Goal: Task Accomplishment & Management: Manage account settings

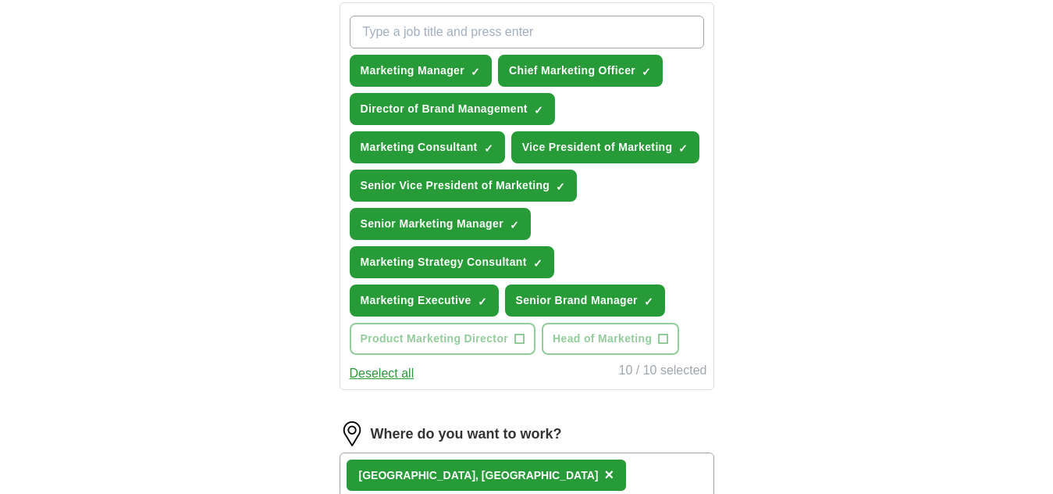
scroll to position [510, 0]
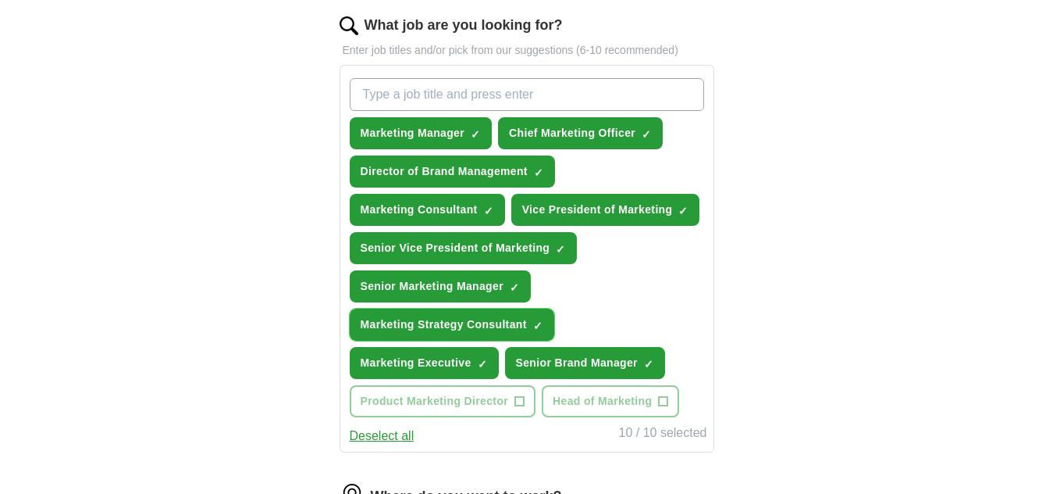
click at [0, 0] on span "×" at bounding box center [0, 0] width 0 height 0
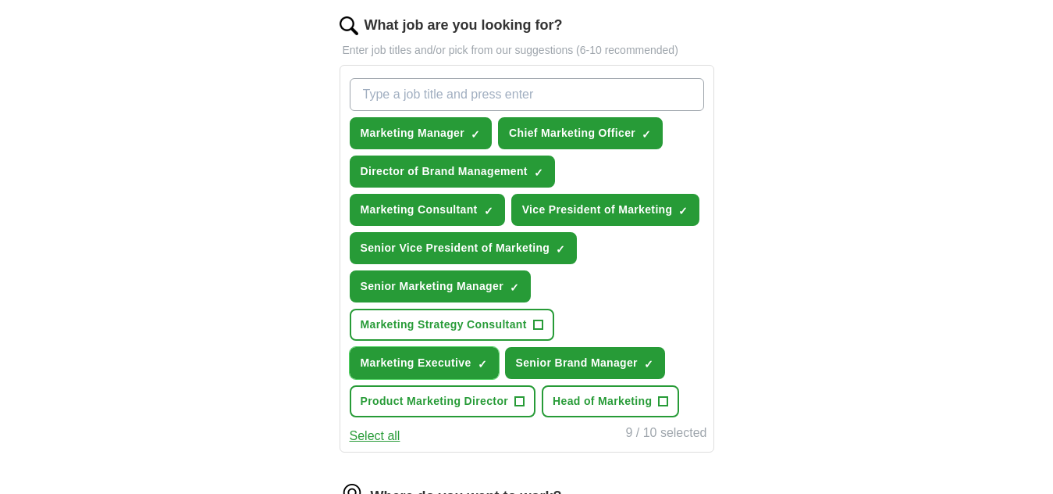
click at [0, 0] on span "×" at bounding box center [0, 0] width 0 height 0
click at [489, 87] on input "What job are you looking for?" at bounding box center [527, 94] width 355 height 33
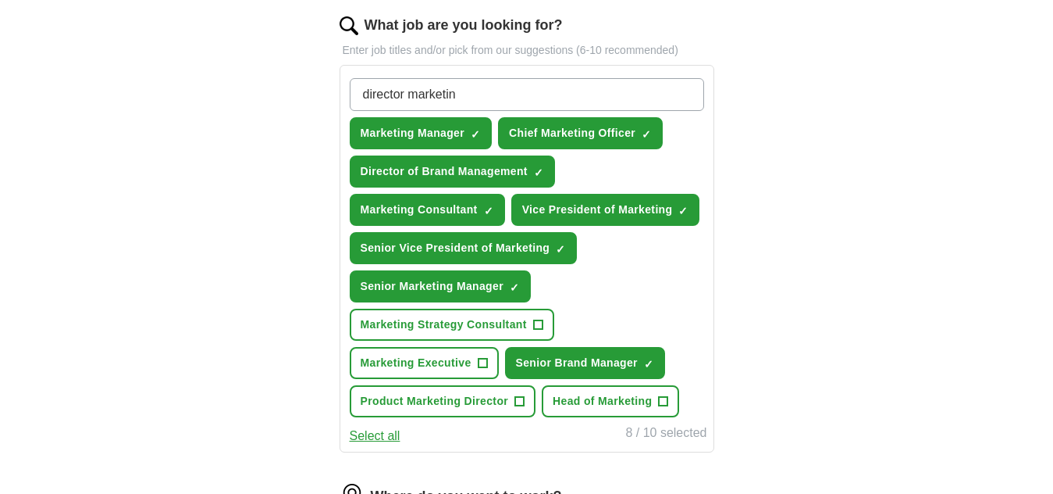
type input "director marketing"
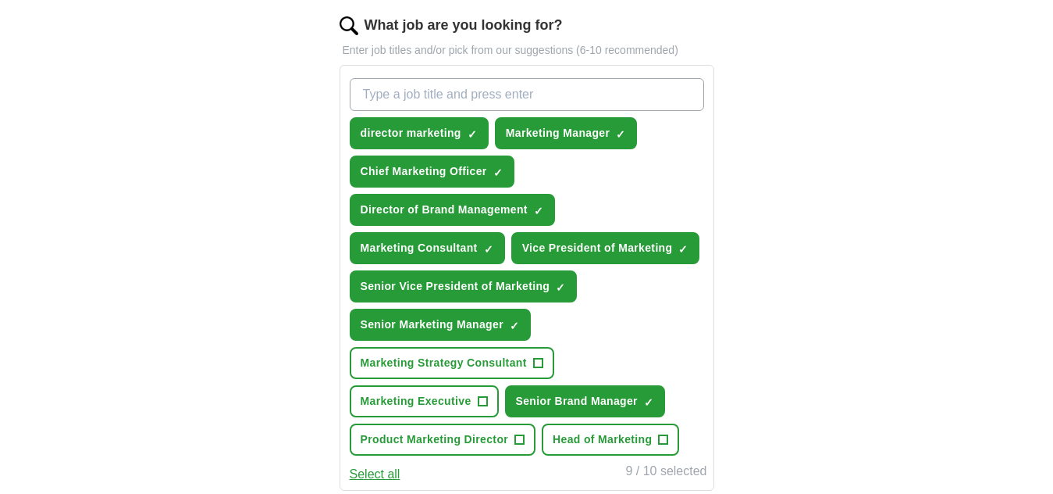
click at [456, 97] on input "What job are you looking for?" at bounding box center [527, 94] width 355 height 33
type input "m"
click at [0, 0] on span "×" at bounding box center [0, 0] width 0 height 0
click at [447, 92] on input "What job are you looking for?" at bounding box center [527, 94] width 355 height 33
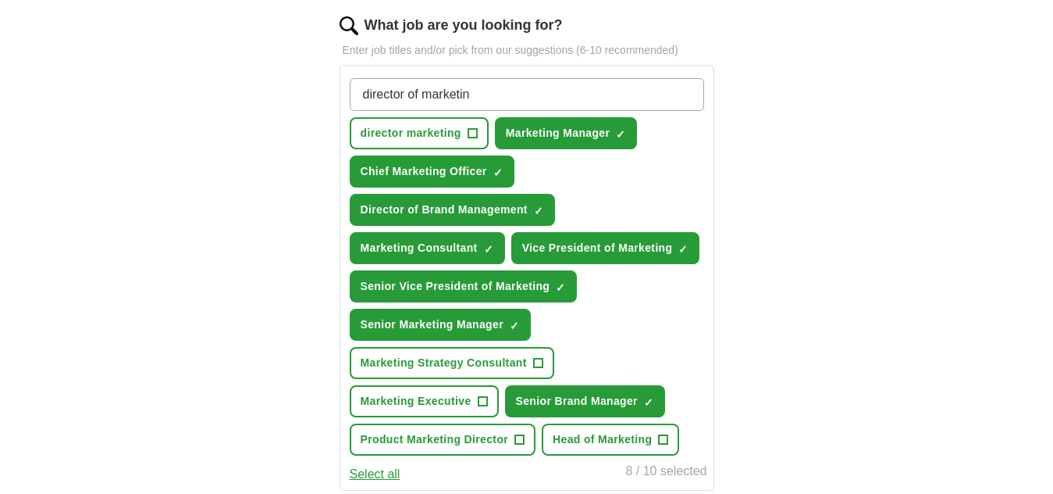
type input "director of marketing"
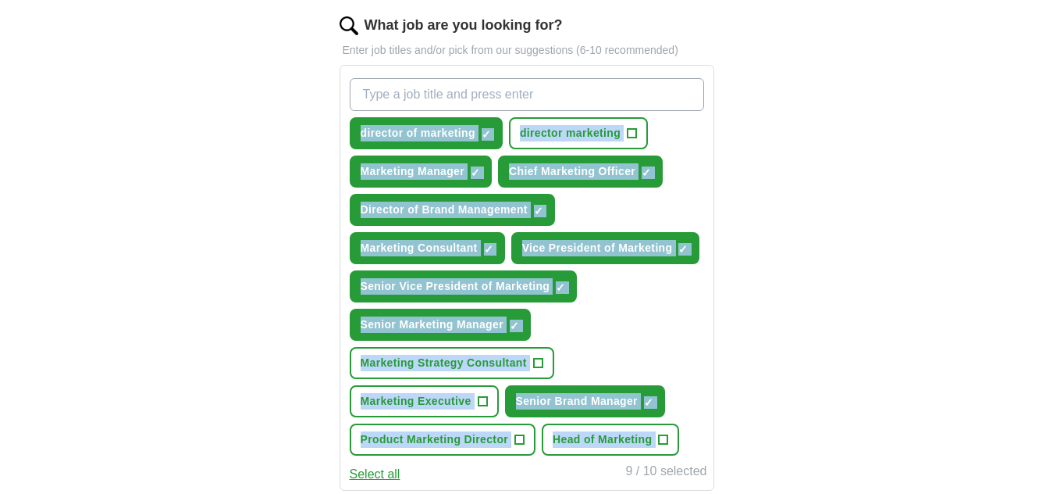
drag, startPoint x: 322, startPoint y: 116, endPoint x: 487, endPoint y: 397, distance: 325.9
click at [487, 397] on div "Let ApplyIQ do the hard work of searching and applying for jobs. Just tell us w…" at bounding box center [527, 248] width 500 height 1247
copy div "director of marketing ✓ × director marketing + Marketing Manager ✓ × Chief Mark…"
click at [0, 0] on span "×" at bounding box center [0, 0] width 0 height 0
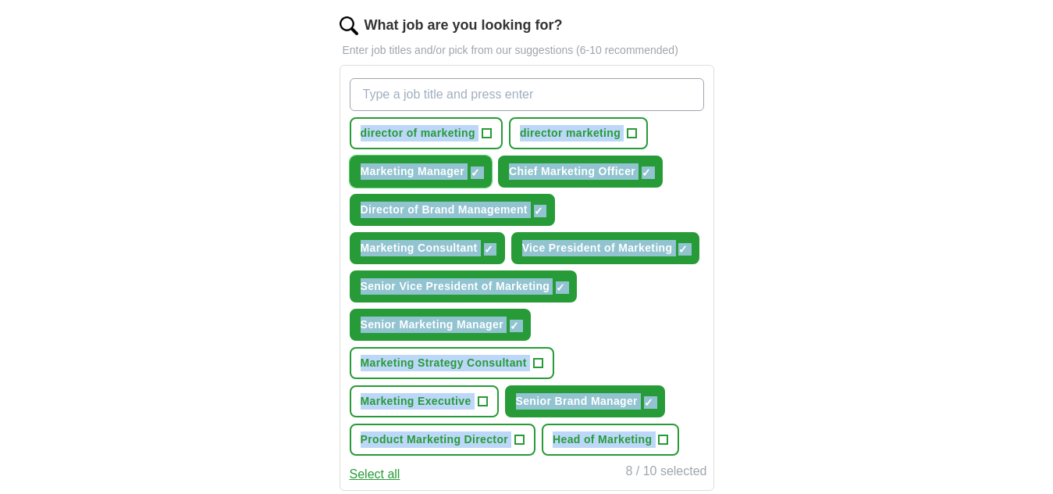
click at [0, 0] on span "×" at bounding box center [0, 0] width 0 height 0
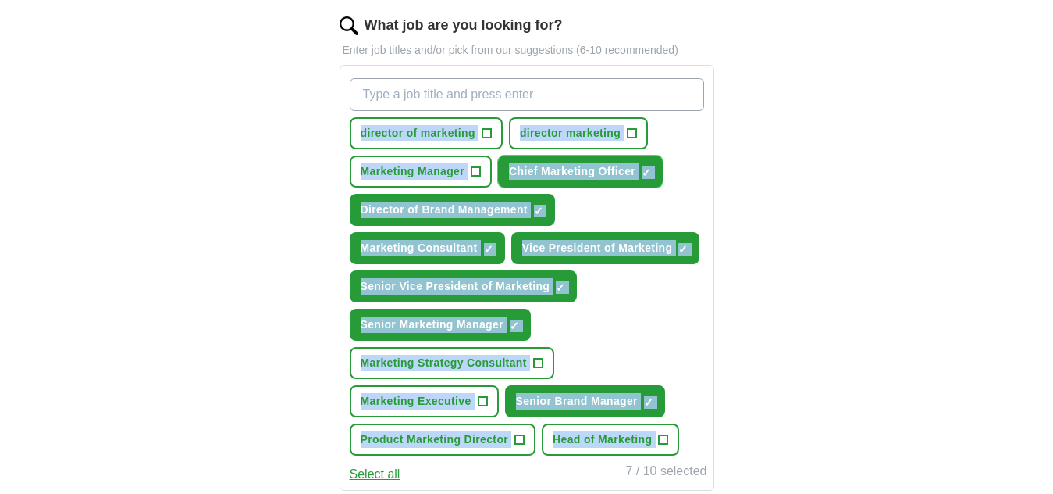
click at [0, 0] on span "×" at bounding box center [0, 0] width 0 height 0
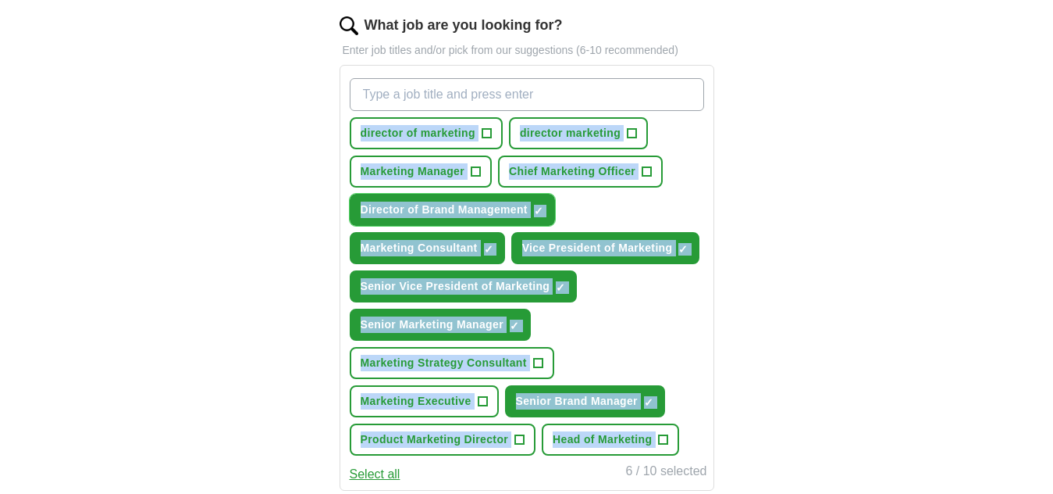
click at [0, 0] on span "×" at bounding box center [0, 0] width 0 height 0
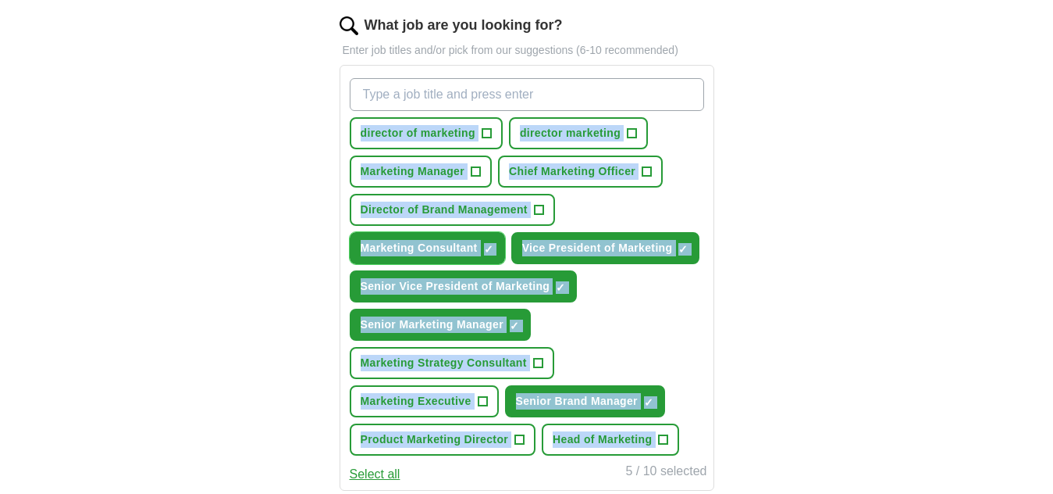
drag, startPoint x: 483, startPoint y: 218, endPoint x: 491, endPoint y: 231, distance: 15.4
click at [0, 0] on span "×" at bounding box center [0, 0] width 0 height 0
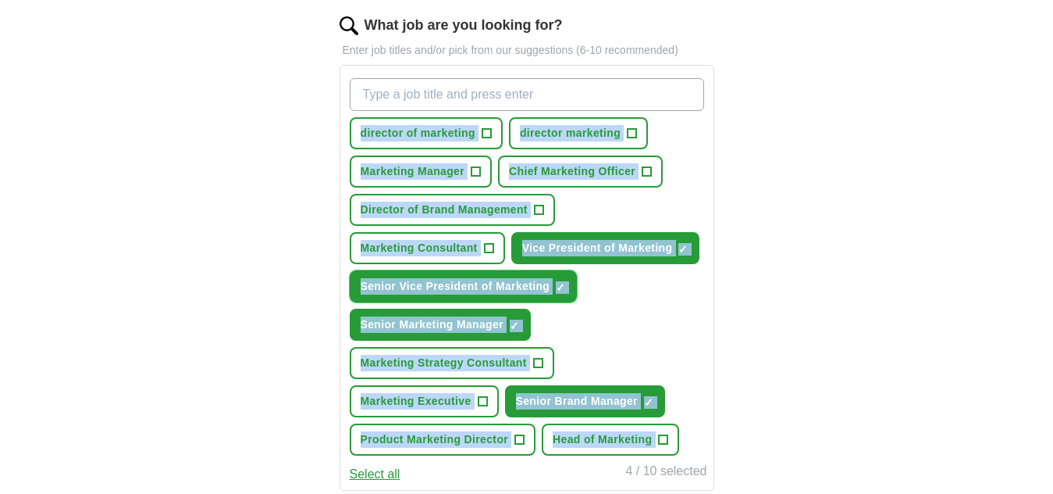
drag, startPoint x: 558, startPoint y: 255, endPoint x: 574, endPoint y: 246, distance: 18.9
click at [0, 0] on span "×" at bounding box center [0, 0] width 0 height 0
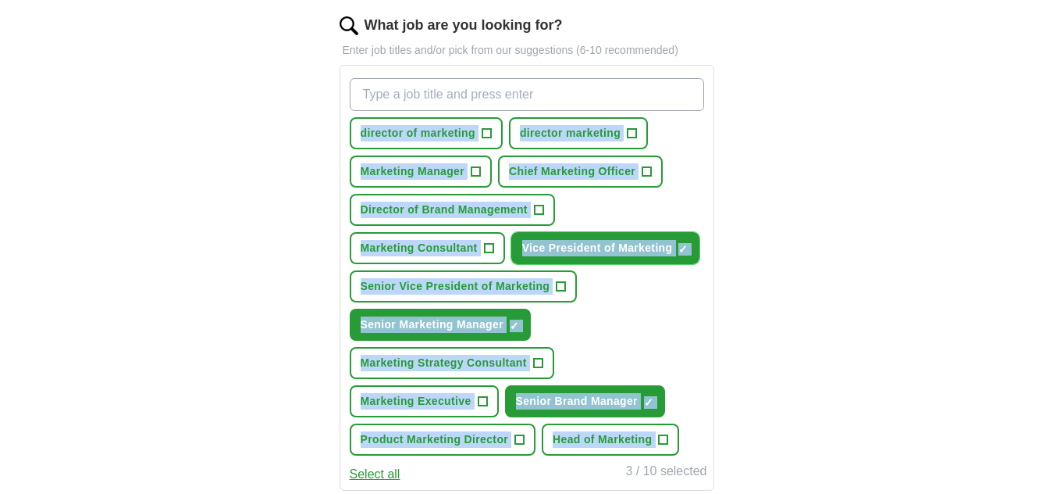
click at [682, 244] on span "✓ ×" at bounding box center [684, 248] width 10 height 9
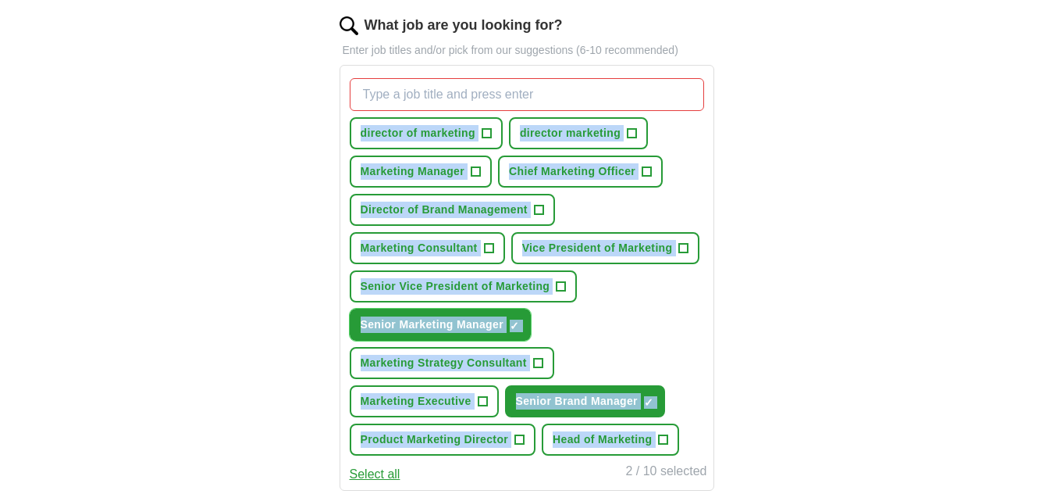
click at [0, 0] on span "×" at bounding box center [0, 0] width 0 height 0
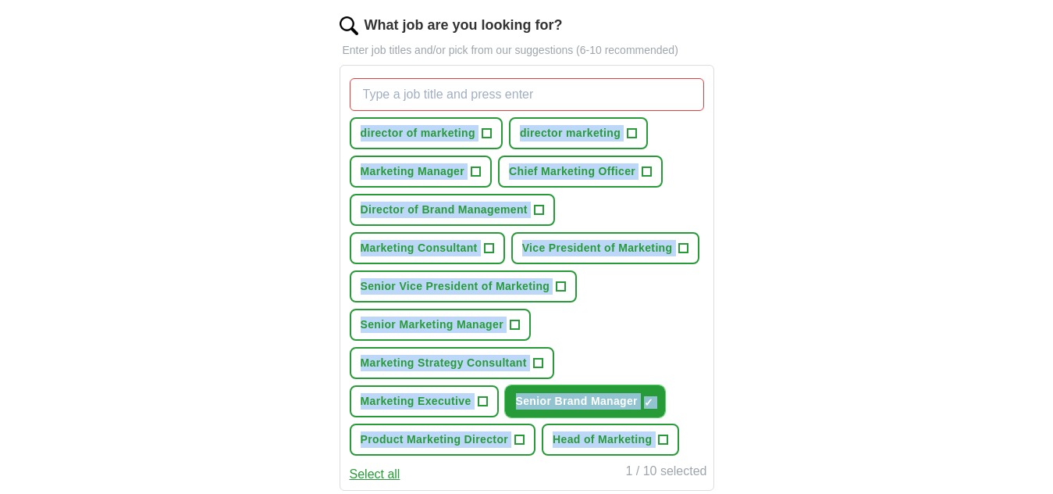
click at [0, 0] on span "×" at bounding box center [0, 0] width 0 height 0
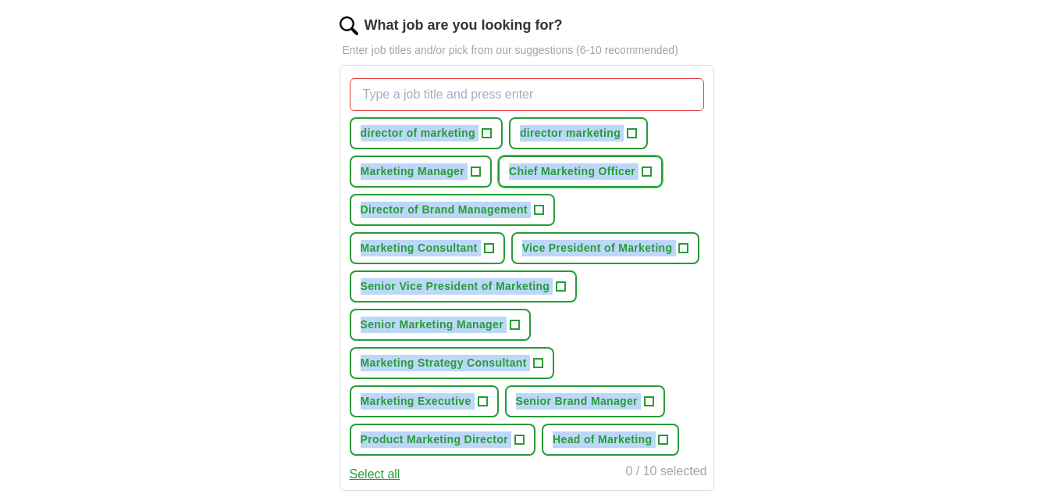
click at [643, 166] on span "+" at bounding box center [647, 172] width 9 height 12
click at [683, 243] on span "+" at bounding box center [684, 248] width 10 height 10
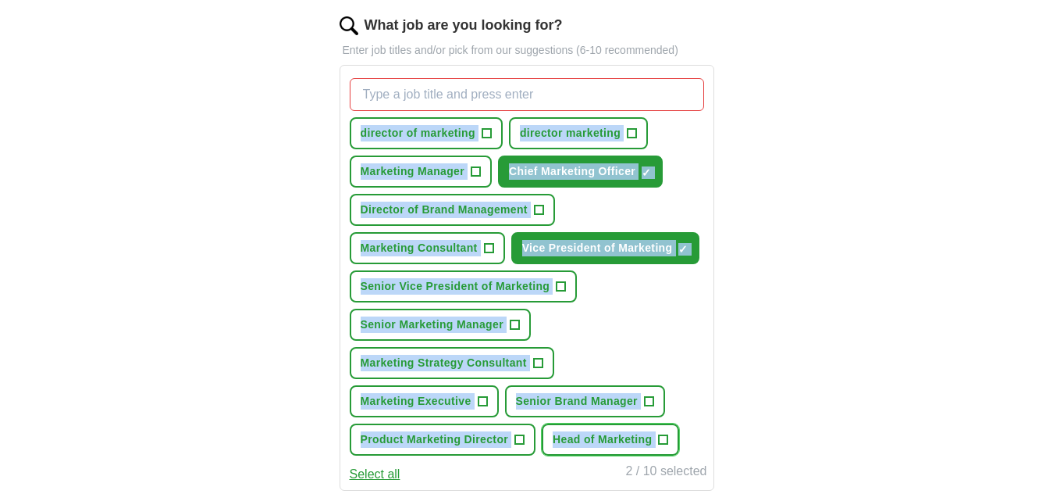
click at [659, 433] on span "+" at bounding box center [663, 439] width 9 height 12
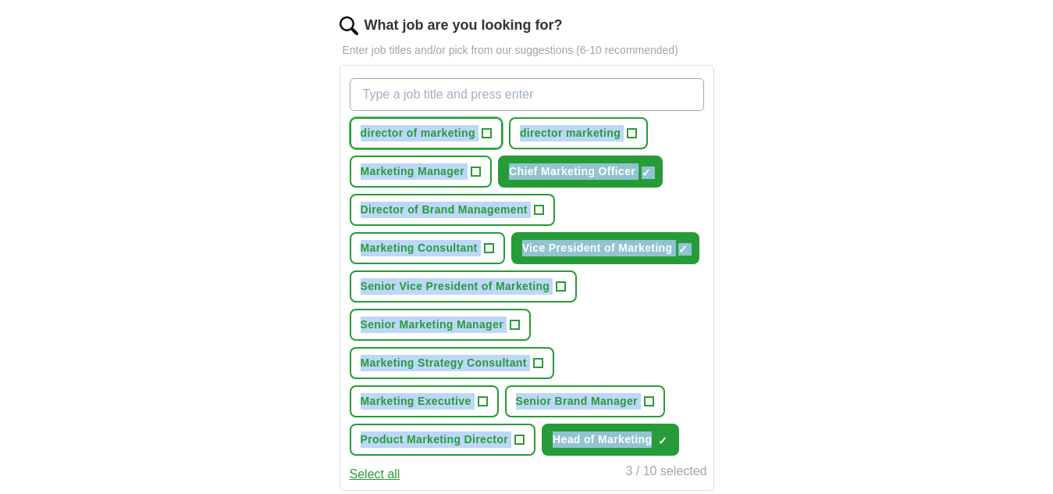
click at [489, 127] on span "+" at bounding box center [486, 133] width 9 height 12
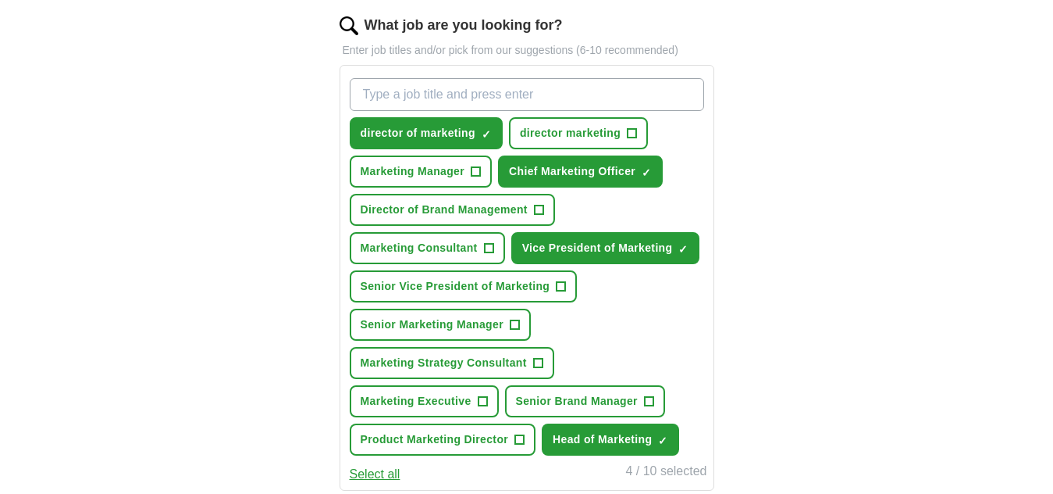
click at [412, 92] on input "What job are you looking for?" at bounding box center [527, 94] width 355 height 33
type input "Senior Director of Marketing"
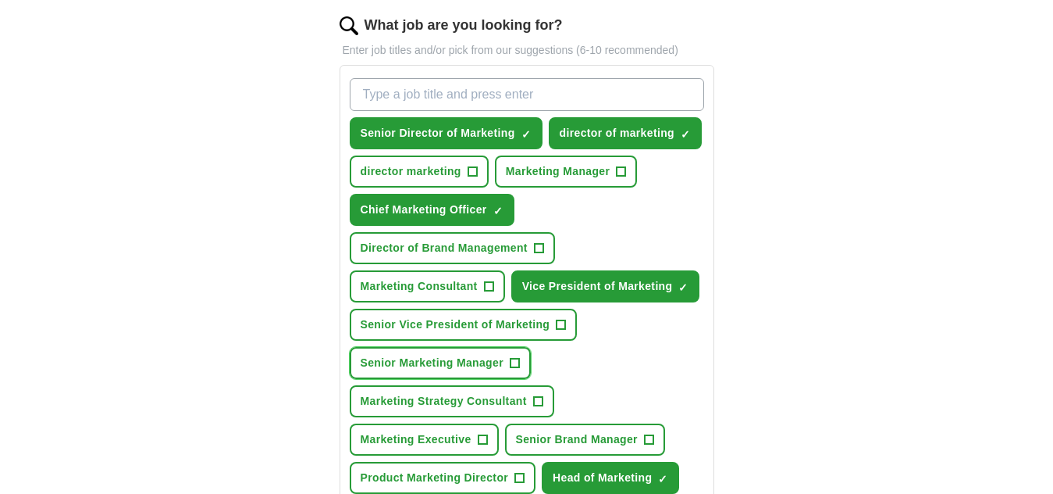
click at [516, 357] on span "+" at bounding box center [514, 363] width 9 height 12
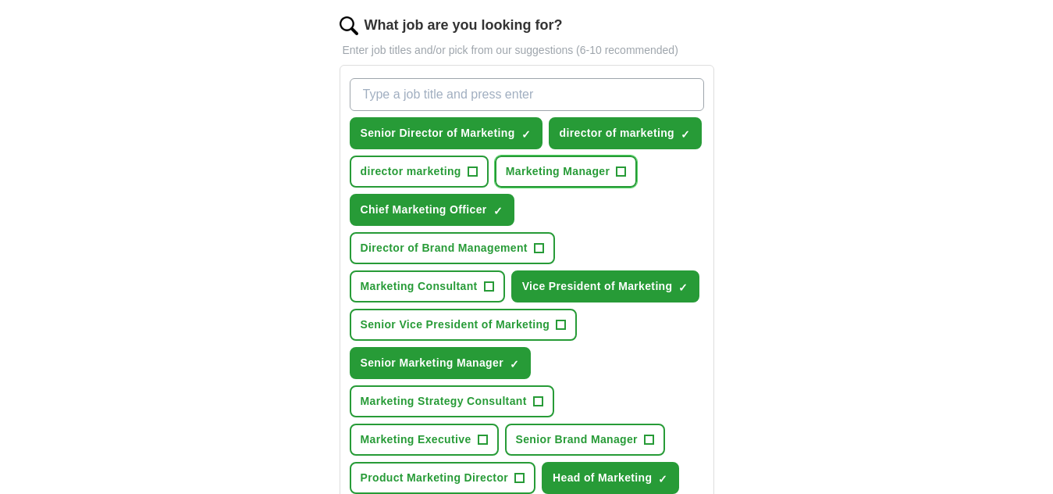
click at [622, 155] on button "Marketing Manager +" at bounding box center [566, 171] width 143 height 32
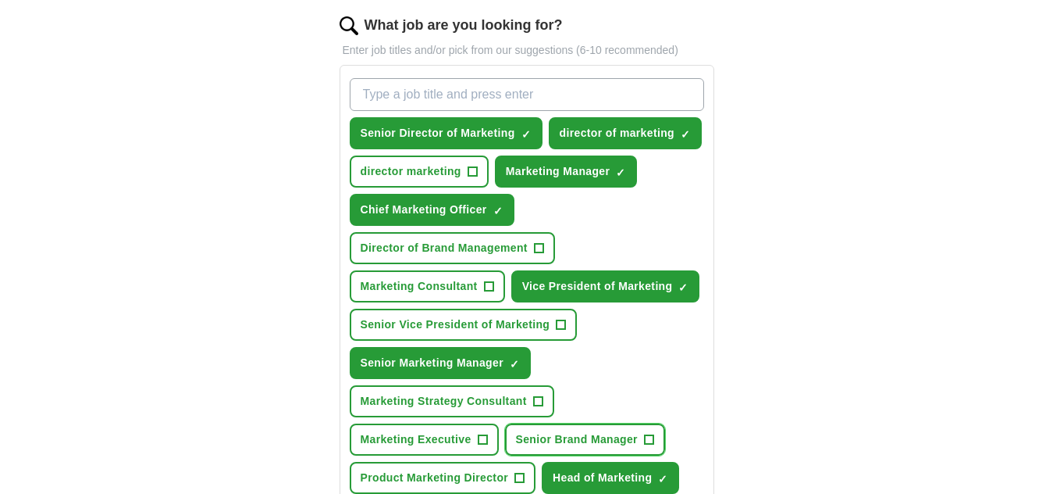
click at [644, 433] on span "+" at bounding box center [648, 439] width 9 height 12
click at [421, 93] on input "What job are you looking for?" at bounding box center [527, 94] width 355 height 33
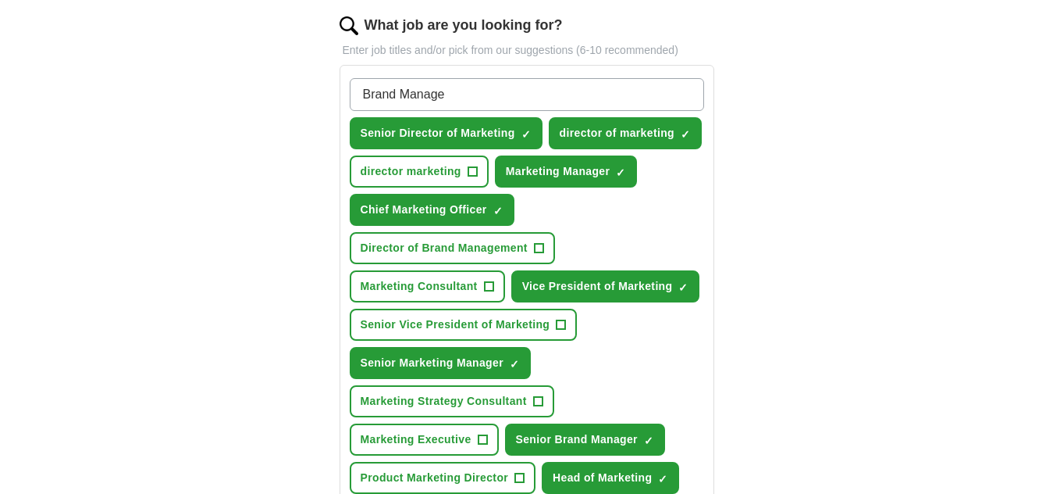
type input "Brand Manager"
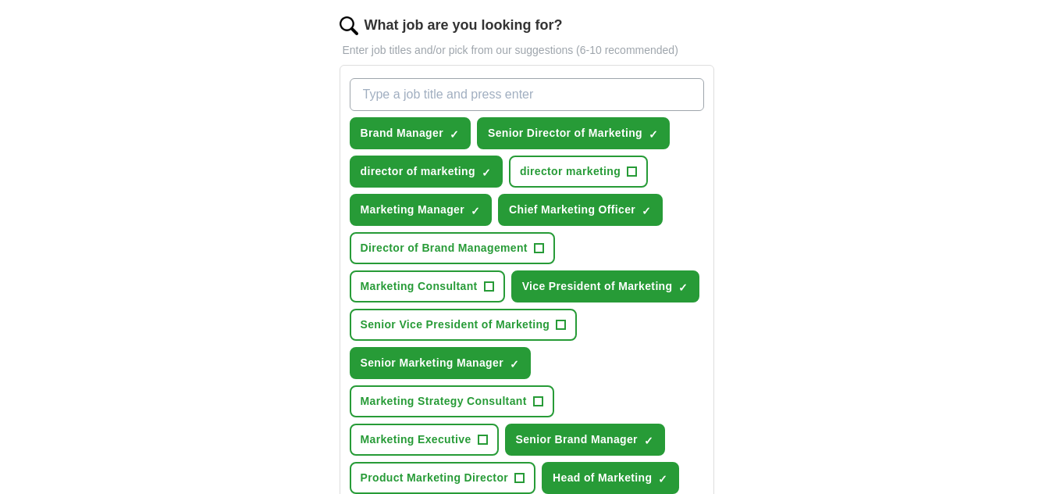
click at [470, 91] on input "What job are you looking for?" at bounding box center [527, 94] width 355 height 33
type input "Product Marketing Manager"
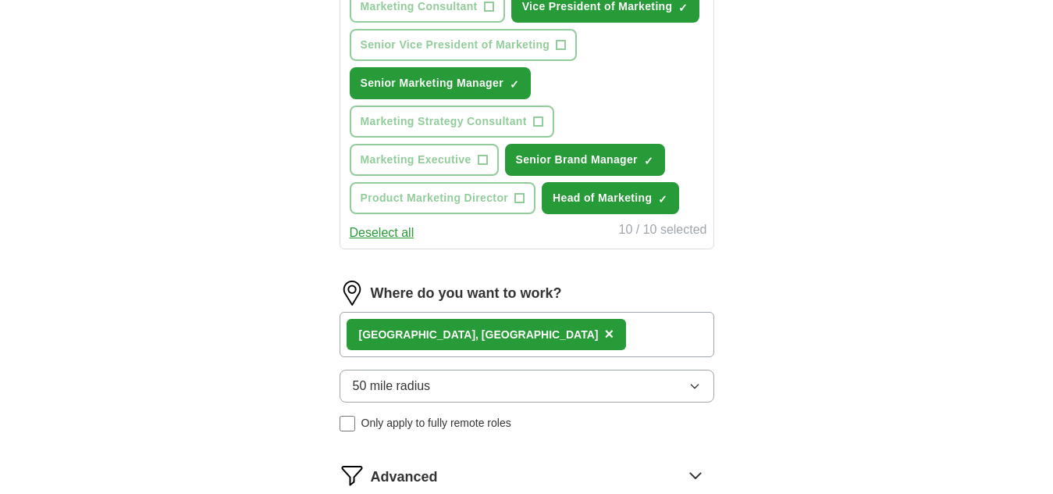
scroll to position [994, 0]
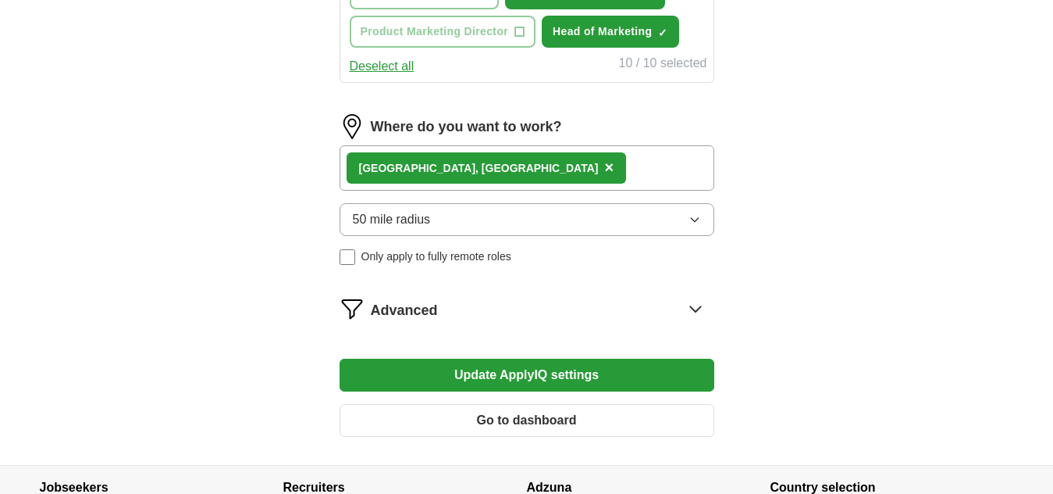
click at [615, 358] on button "Update ApplyIQ settings" at bounding box center [527, 374] width 375 height 33
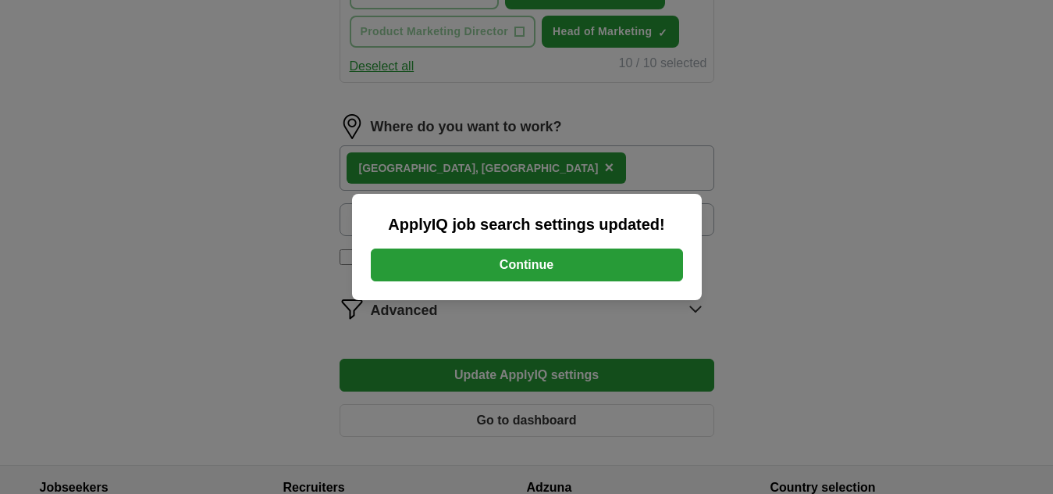
click at [611, 263] on button "Continue" at bounding box center [527, 264] width 312 height 33
